Goal: Information Seeking & Learning: Check status

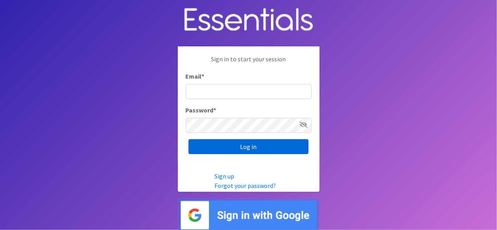
type input "lacey@familynetworknwa.com"
click at [235, 147] on input "Log in" at bounding box center [248, 146] width 120 height 15
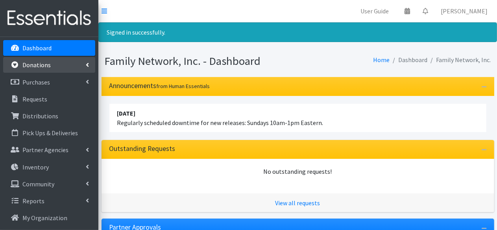
click at [44, 68] on p "Donations" at bounding box center [36, 65] width 28 height 8
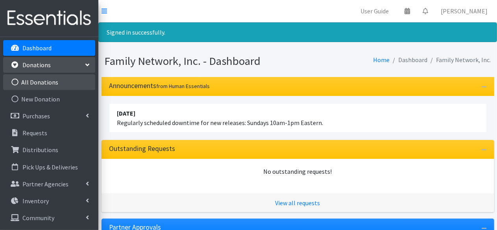
click at [31, 87] on link "All Donations" at bounding box center [49, 82] width 92 height 16
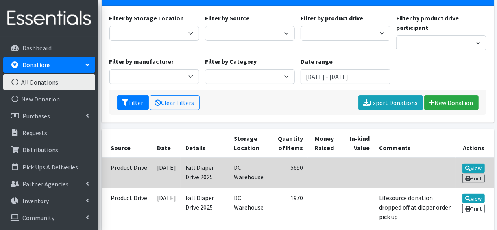
scroll to position [63, 0]
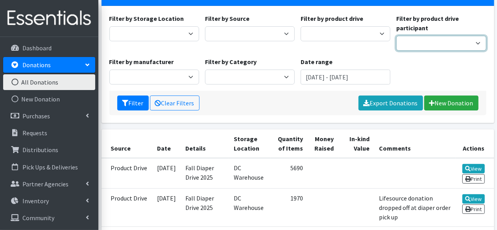
click at [412, 48] on select "Iron Horse Coffee Company Parkside Playschool* Walmart Misc Goldfish Swim Schoo…" at bounding box center [441, 43] width 90 height 15
select select "1397"
click at [396, 36] on select "Iron Horse Coffee Company Parkside Playschool* Walmart Misc Goldfish Swim Schoo…" at bounding box center [441, 43] width 90 height 15
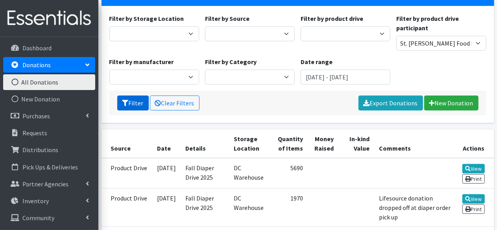
click at [133, 102] on button "Filter" at bounding box center [132, 103] width 31 height 15
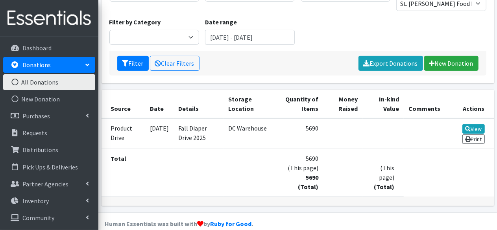
scroll to position [103, 0]
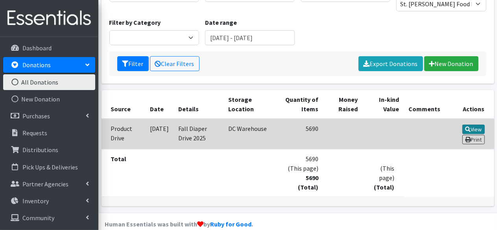
click at [471, 126] on link "View" at bounding box center [473, 129] width 22 height 9
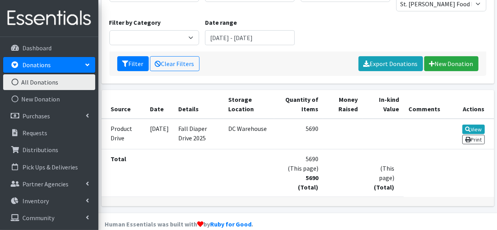
scroll to position [0, 0]
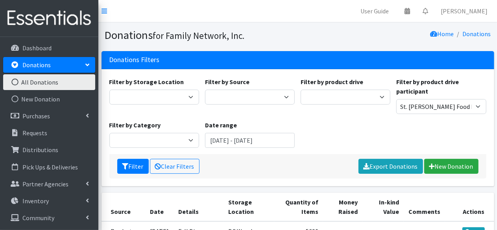
click at [28, 66] on p "Donations" at bounding box center [36, 65] width 28 height 8
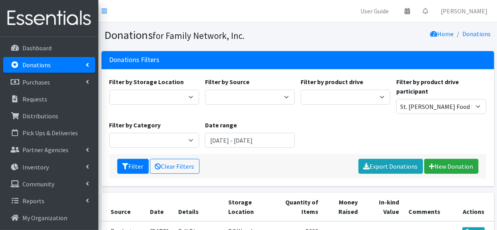
click at [28, 66] on p "Donations" at bounding box center [36, 65] width 28 height 8
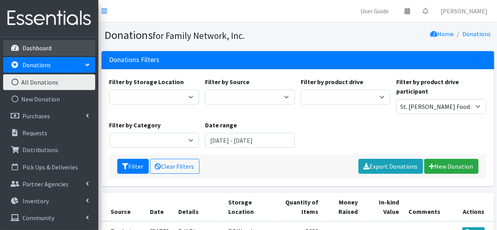
click at [32, 52] on p "Dashboard" at bounding box center [36, 48] width 29 height 8
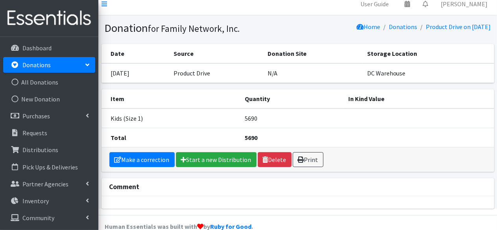
scroll to position [6, 0]
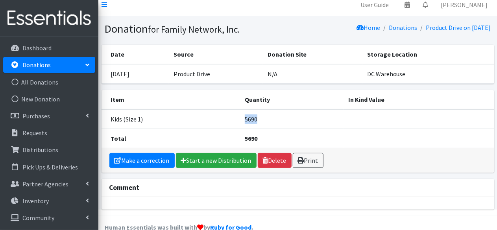
drag, startPoint x: 244, startPoint y: 118, endPoint x: 258, endPoint y: 118, distance: 13.8
click at [258, 118] on td "5690" at bounding box center [291, 119] width 103 height 20
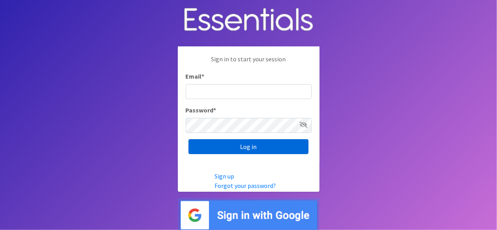
type input "[EMAIL_ADDRESS][DOMAIN_NAME]"
click at [233, 146] on input "Log in" at bounding box center [248, 146] width 120 height 15
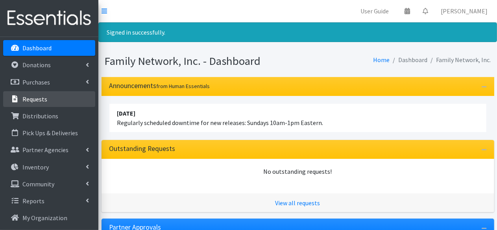
click at [38, 103] on link "Requests" at bounding box center [49, 99] width 92 height 16
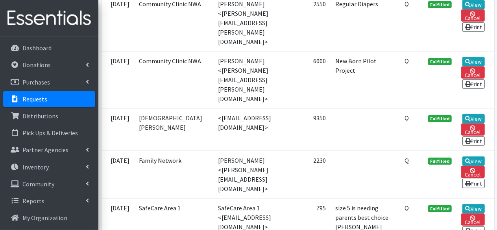
scroll to position [375, 0]
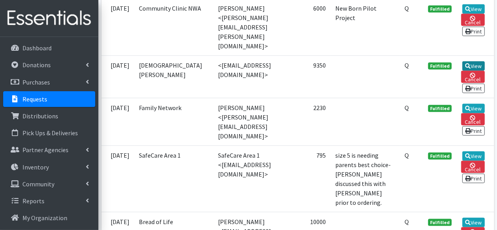
click at [469, 63] on icon at bounding box center [468, 66] width 6 height 6
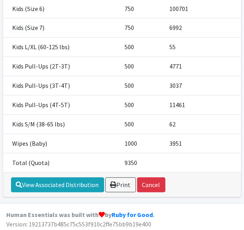
scroll to position [357, 0]
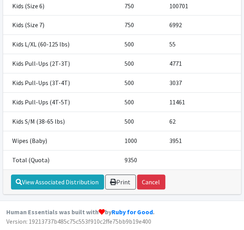
drag, startPoint x: 184, startPoint y: 176, endPoint x: 196, endPoint y: 174, distance: 11.5
click at [196, 174] on div "View Associated Distribution Print Cancel" at bounding box center [122, 182] width 238 height 24
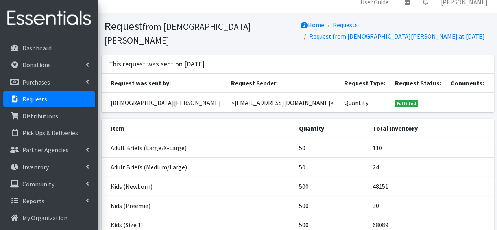
scroll to position [0, 0]
